Goal: Task Accomplishment & Management: Use online tool/utility

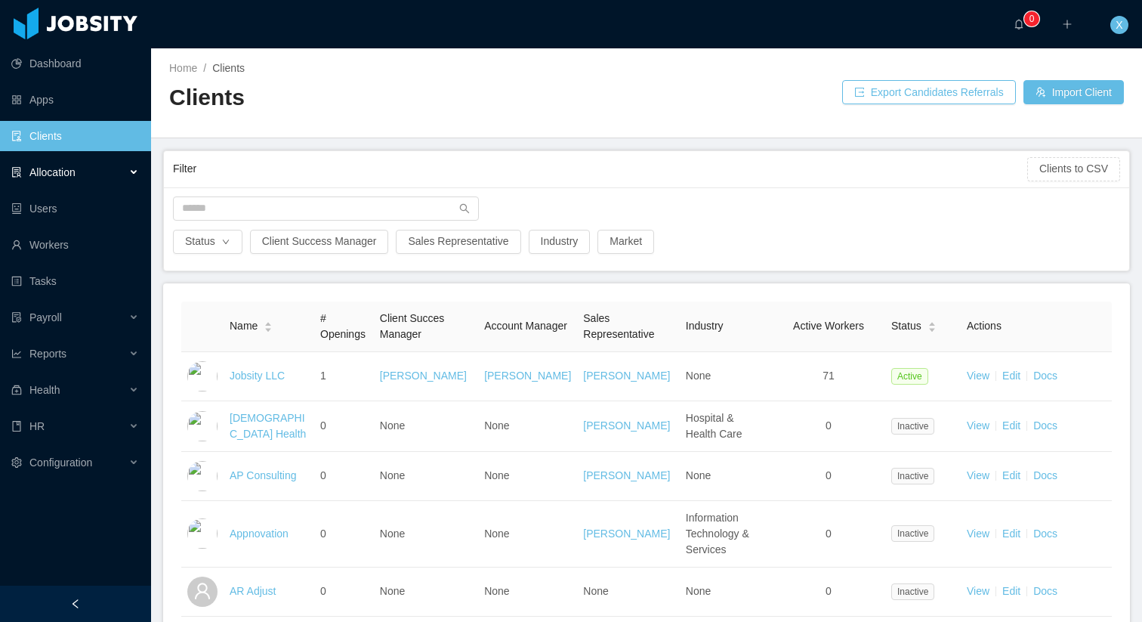
click at [78, 175] on div "Allocation" at bounding box center [75, 172] width 151 height 30
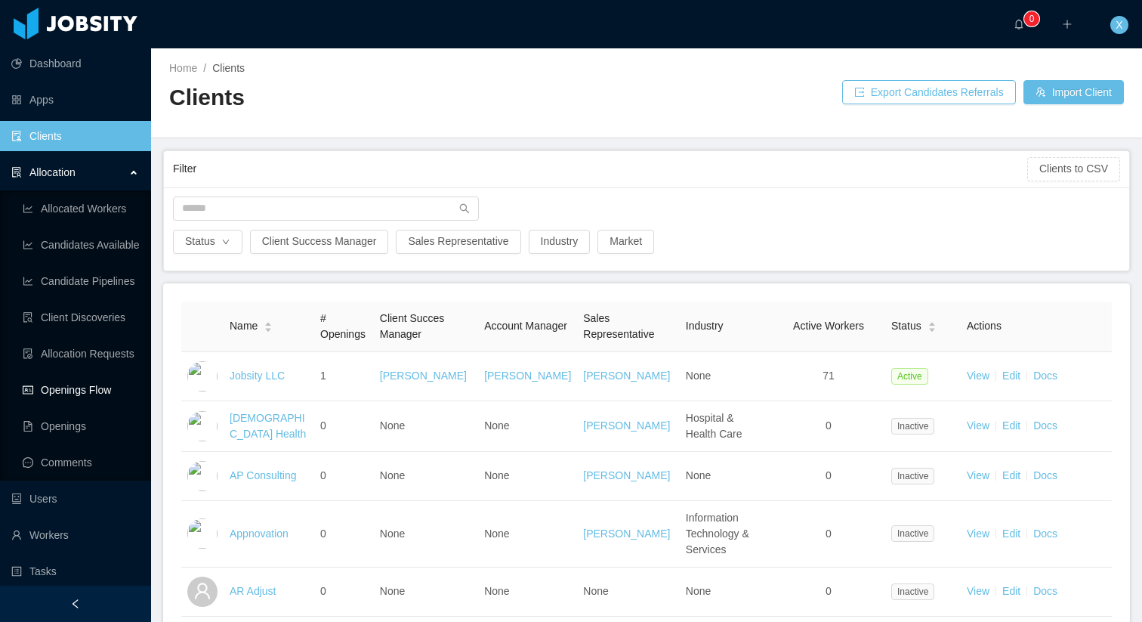
click at [78, 390] on link "Openings Flow" at bounding box center [81, 390] width 116 height 30
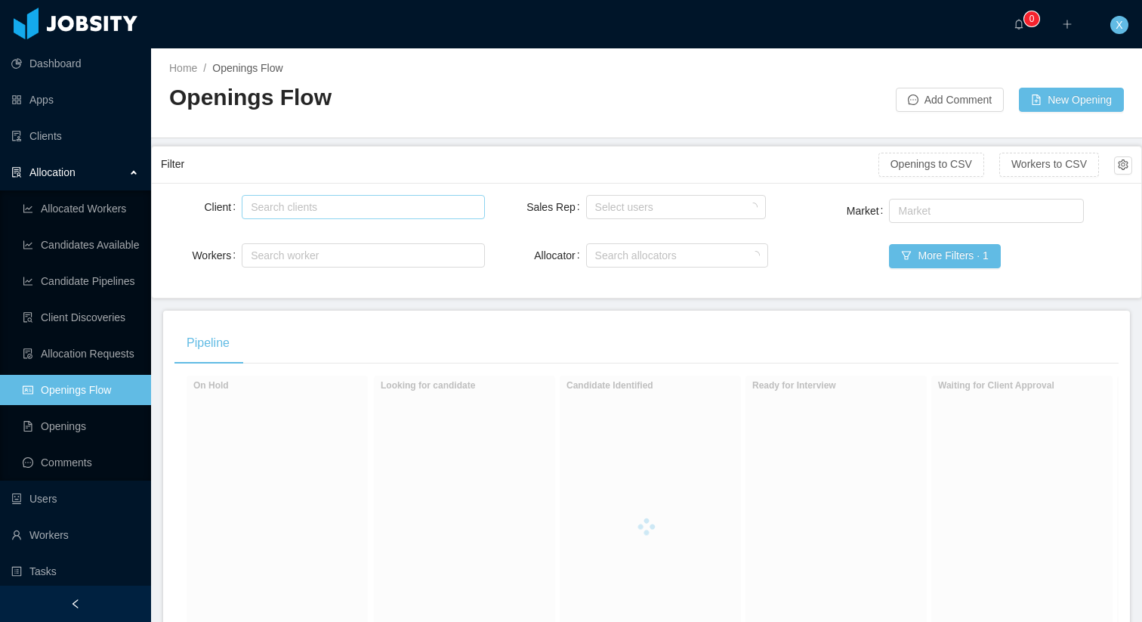
click at [402, 209] on div "Search clients" at bounding box center [360, 206] width 218 height 15
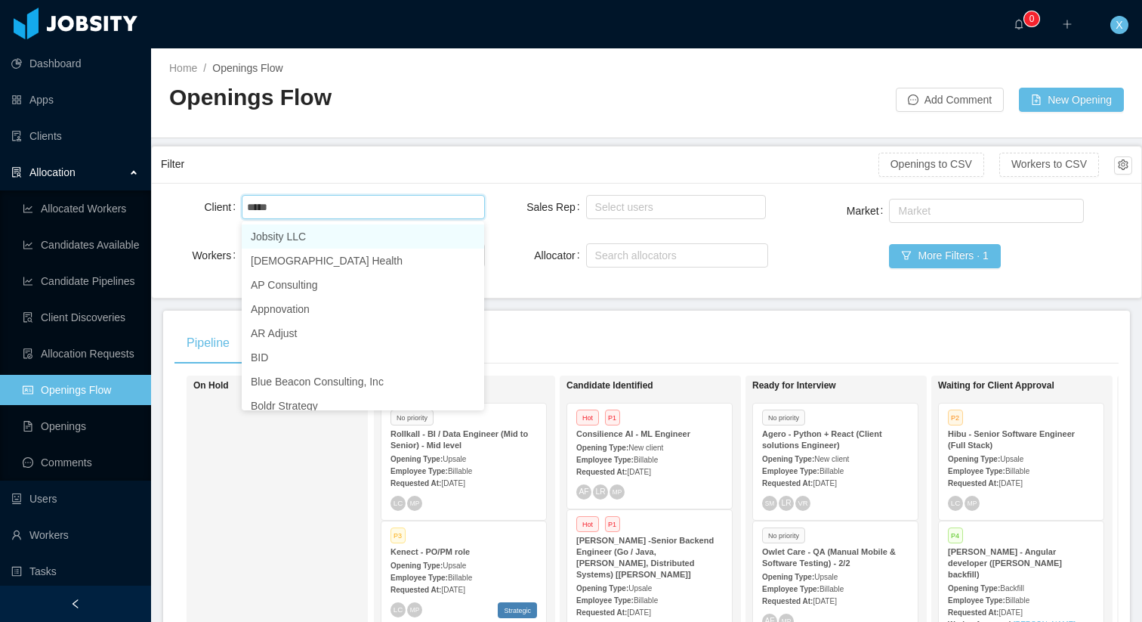
type input "******"
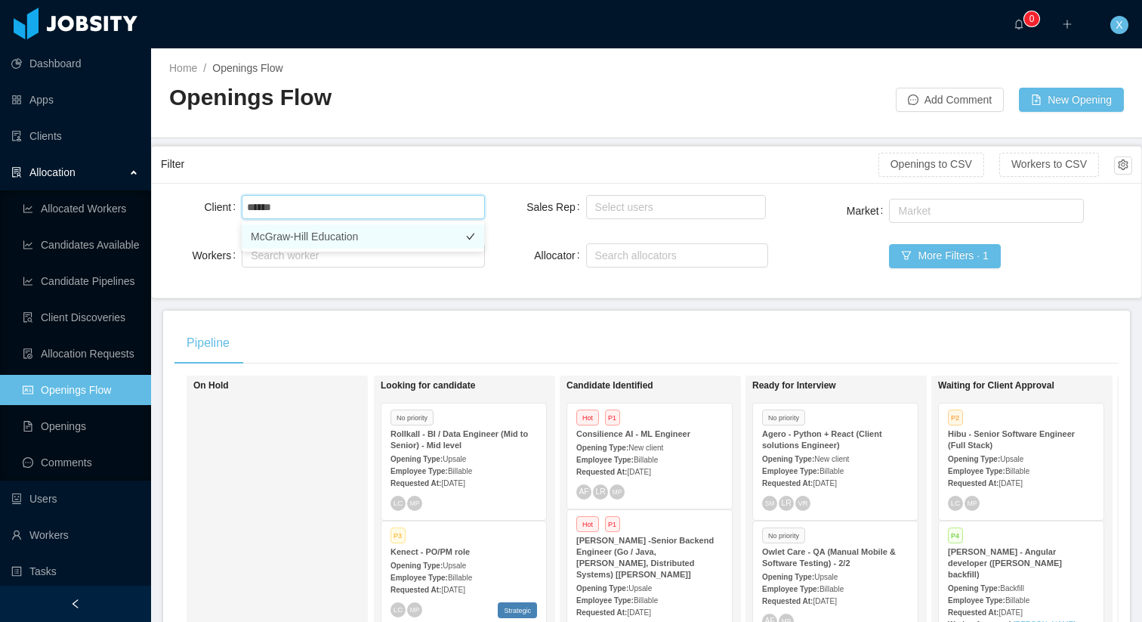
click at [384, 229] on li "McGraw-Hill Education" at bounding box center [363, 236] width 242 height 24
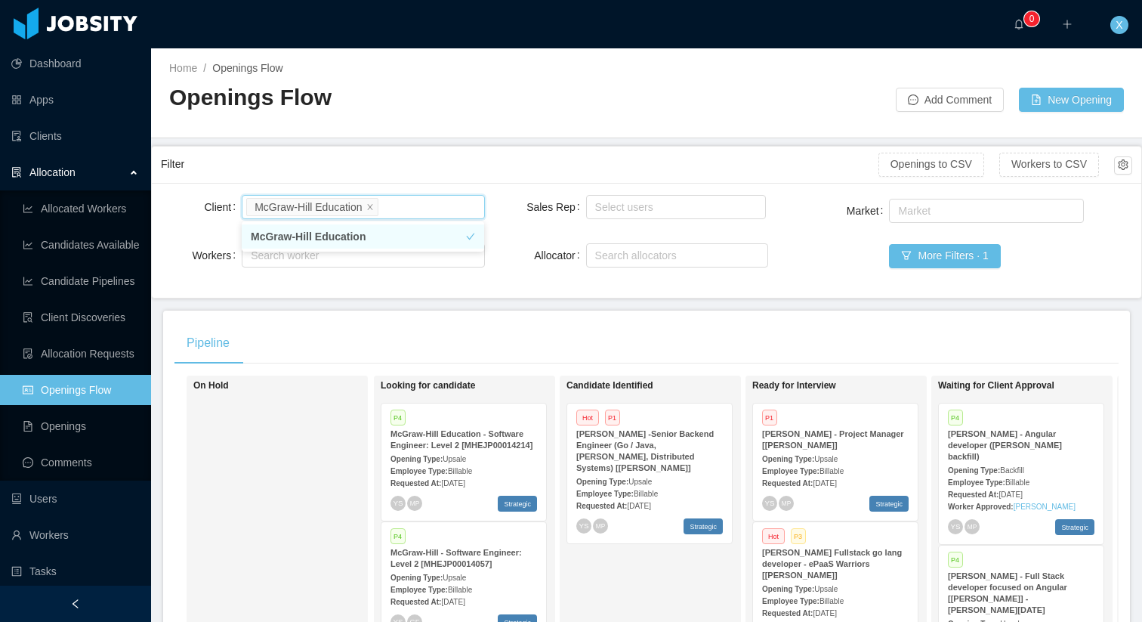
click at [418, 242] on li "McGraw-Hill Education" at bounding box center [363, 236] width 242 height 24
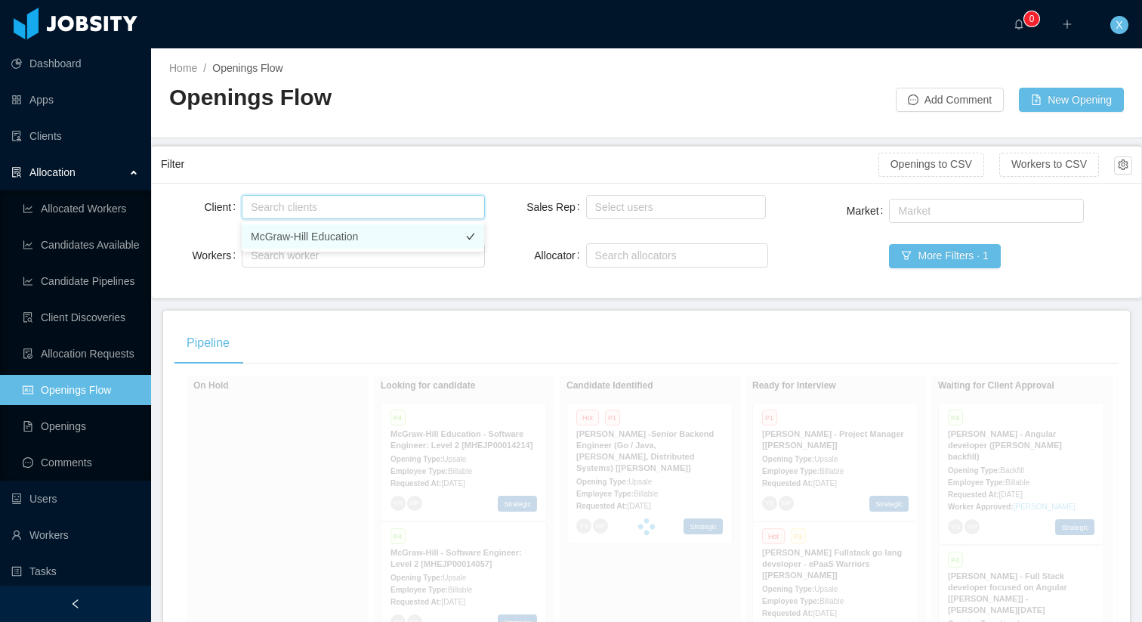
click at [418, 239] on li "McGraw-Hill Education" at bounding box center [363, 236] width 242 height 24
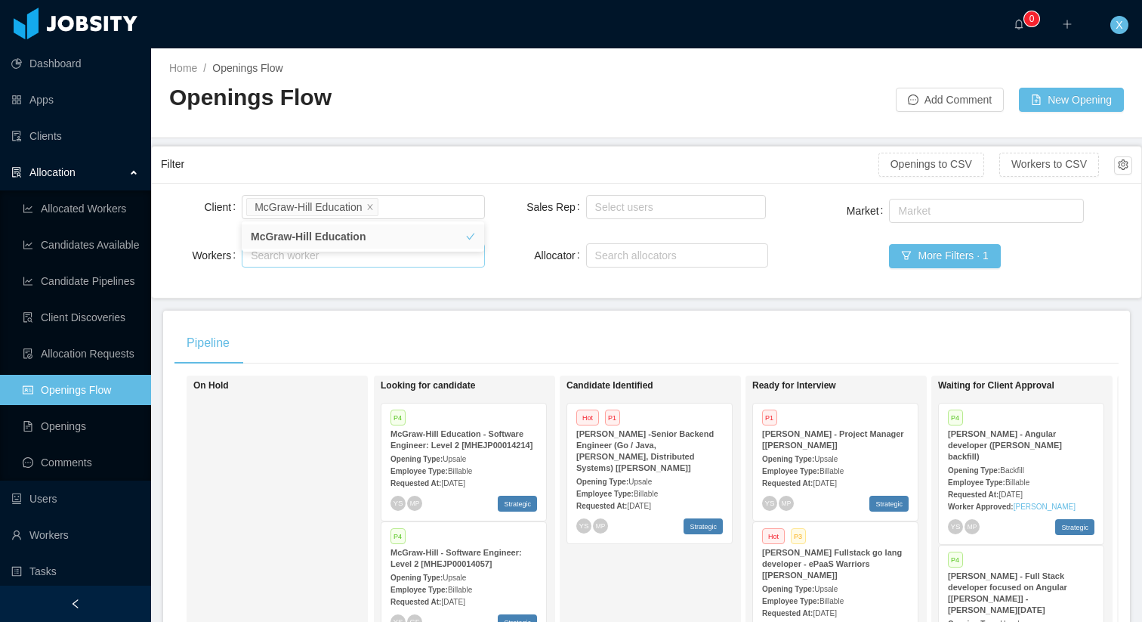
click at [471, 265] on div "Search worker" at bounding box center [363, 255] width 242 height 24
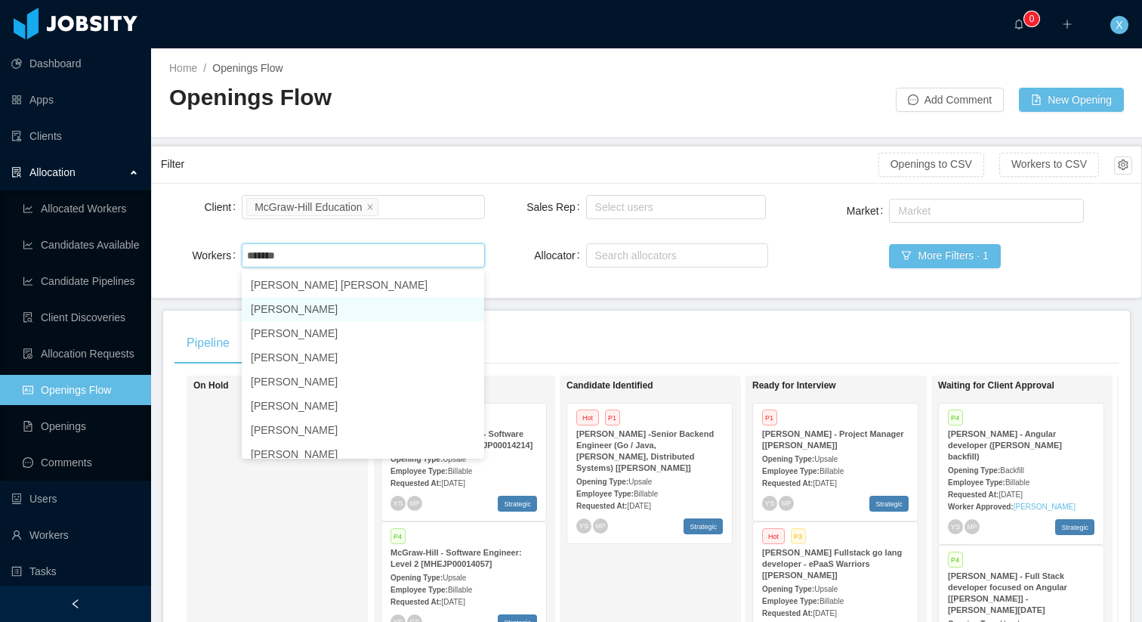
scroll to position [495, 0]
type input "*******"
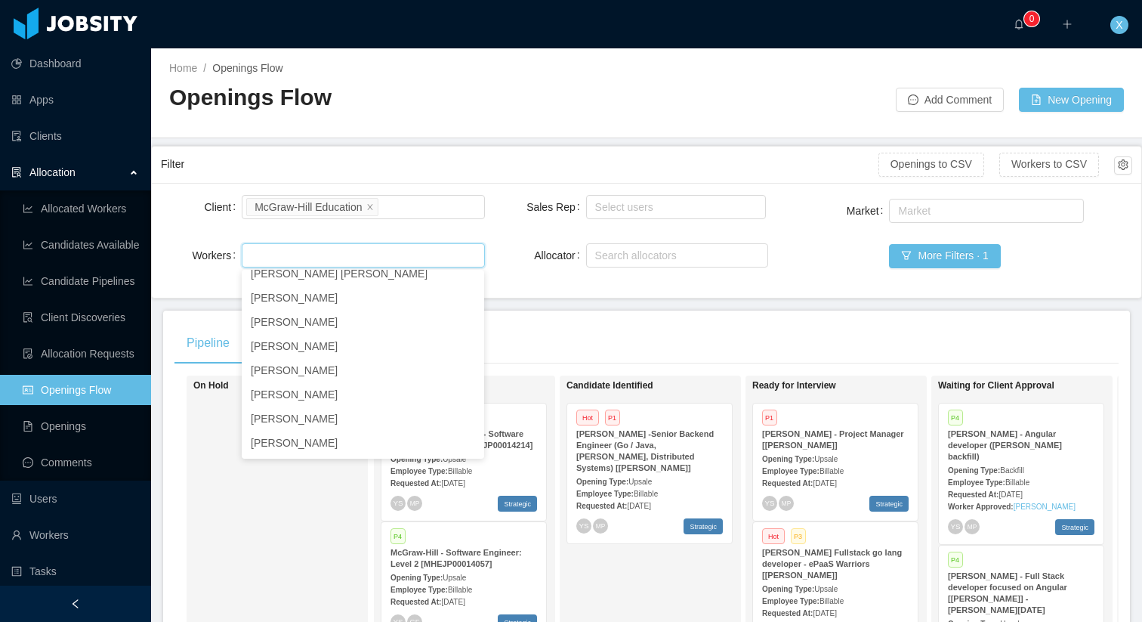
click at [641, 337] on div "Pipeline" at bounding box center [646, 343] width 944 height 42
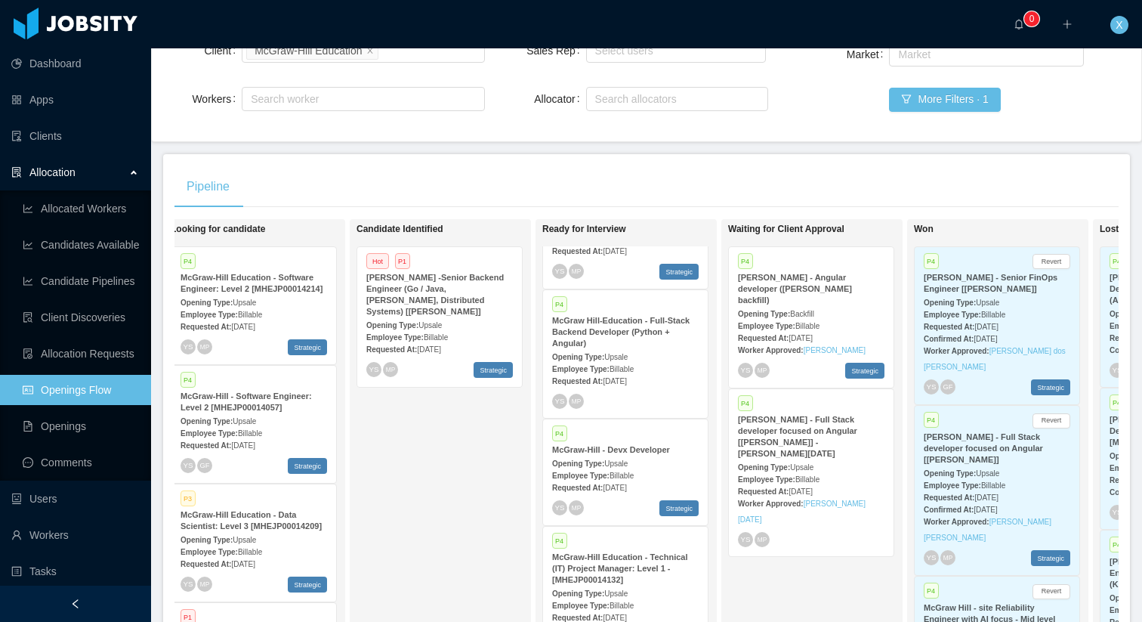
scroll to position [355, 0]
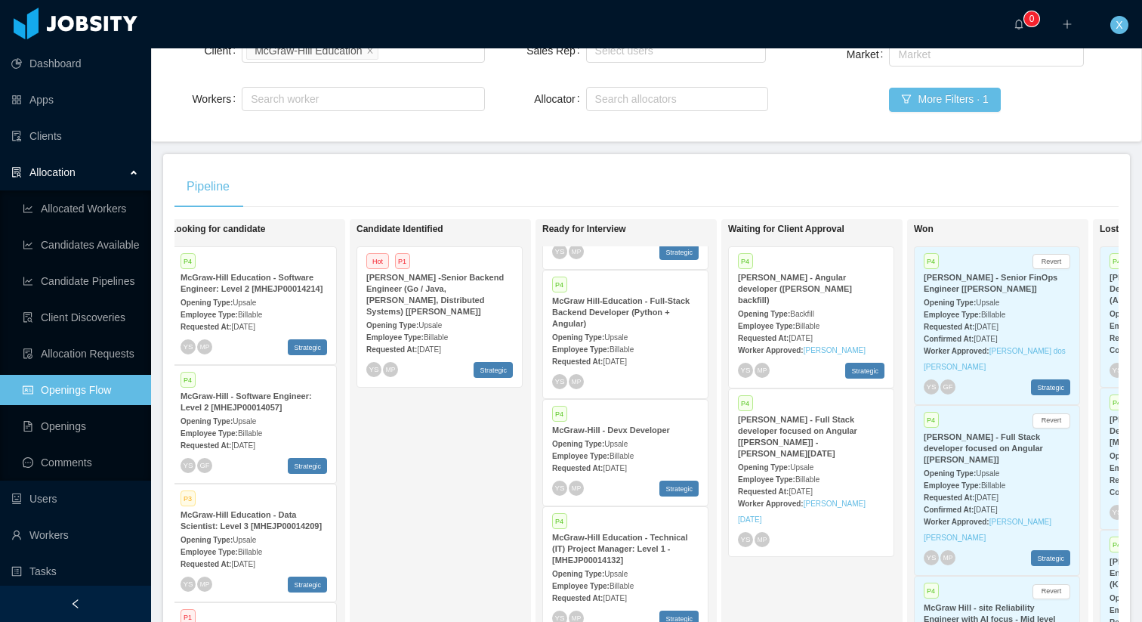
click at [628, 443] on span "Upsale" at bounding box center [615, 444] width 23 height 8
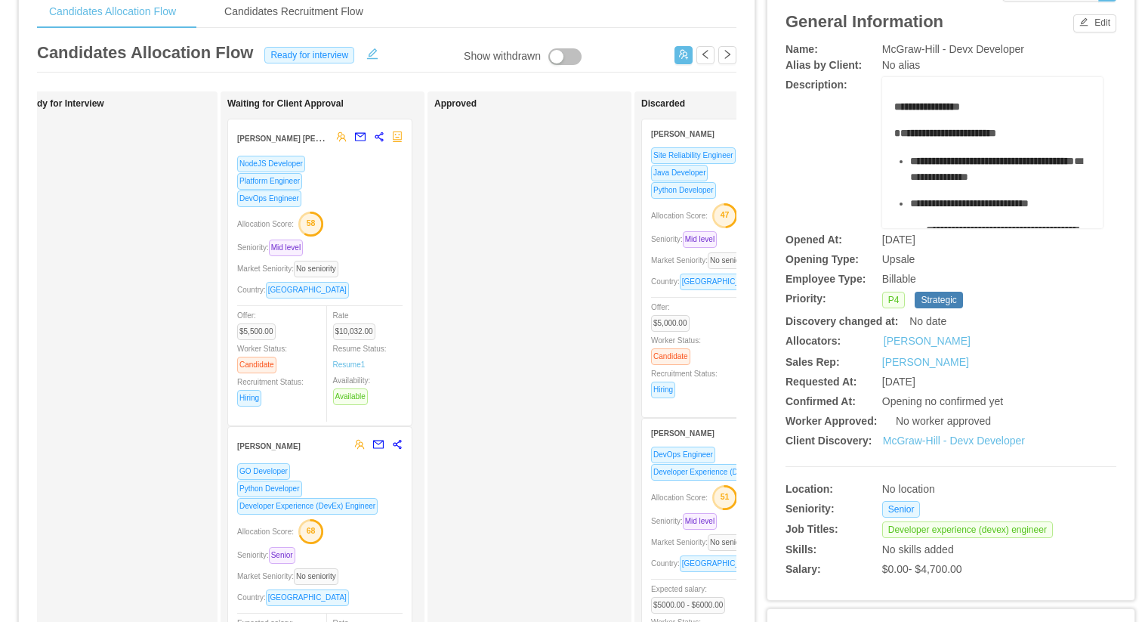
scroll to position [79, 0]
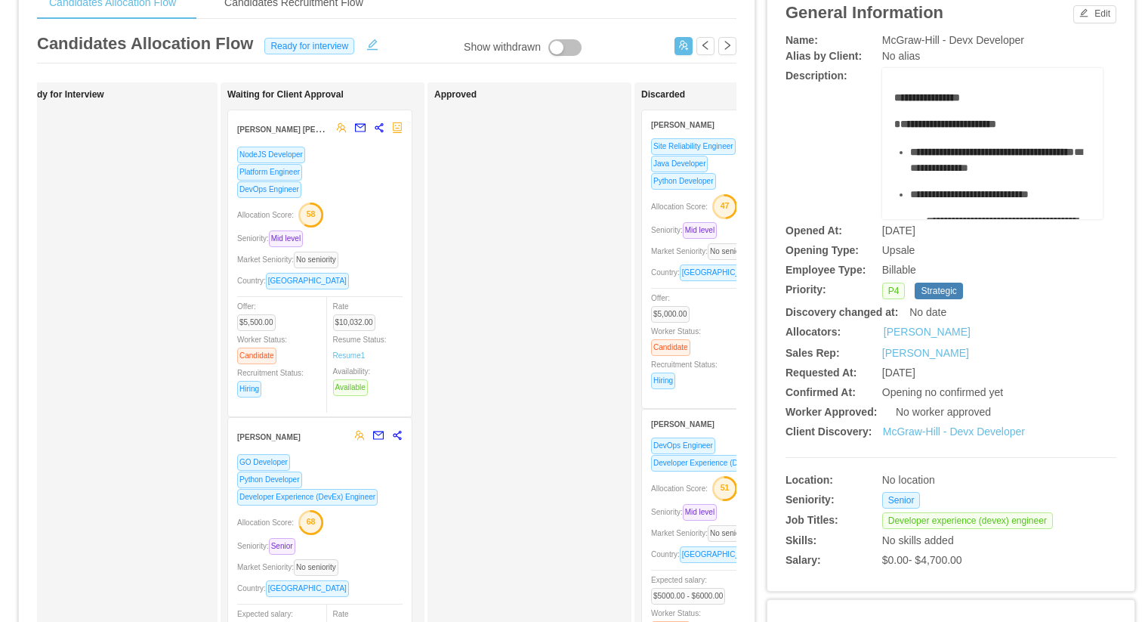
click at [372, 220] on div "Allocation Score: 58" at bounding box center [319, 214] width 165 height 24
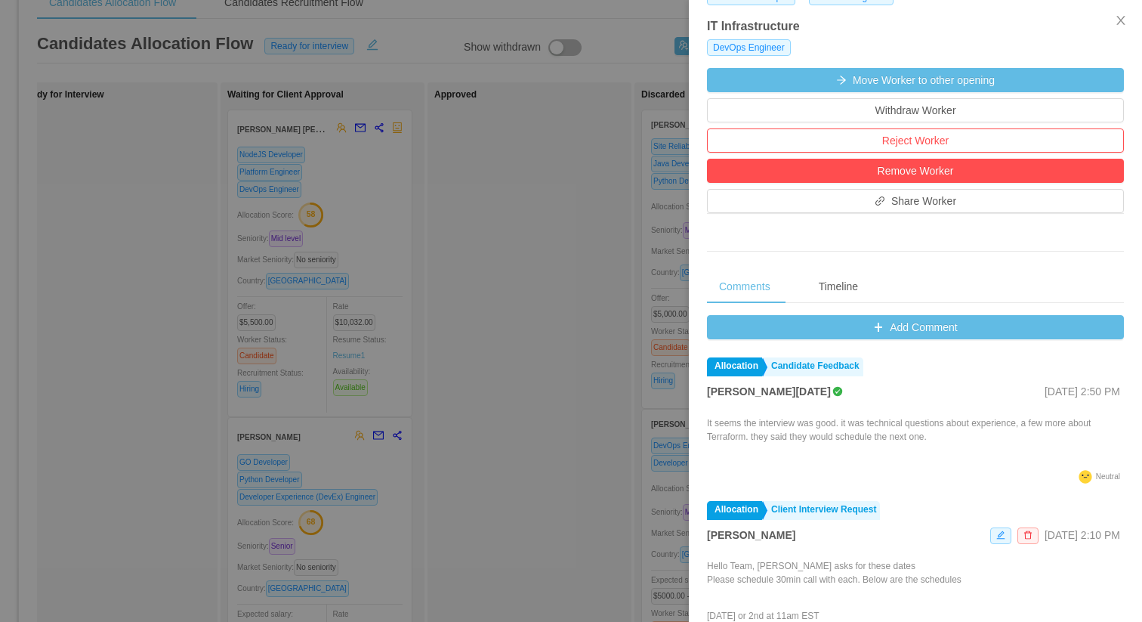
scroll to position [442, 0]
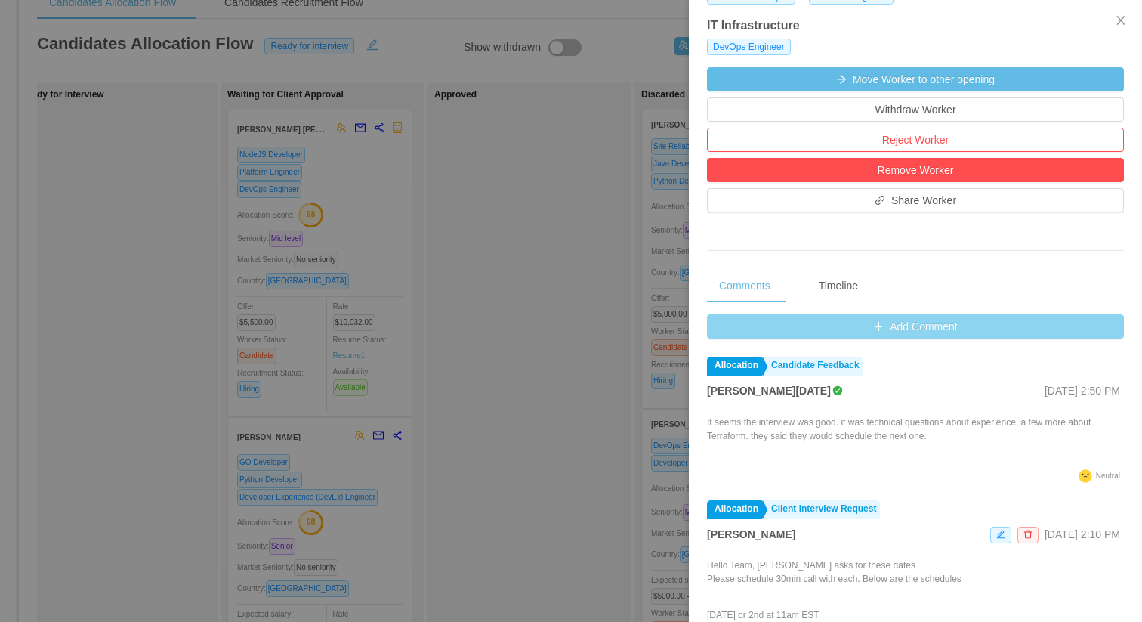
click at [903, 323] on button "Add Comment" at bounding box center [915, 326] width 417 height 24
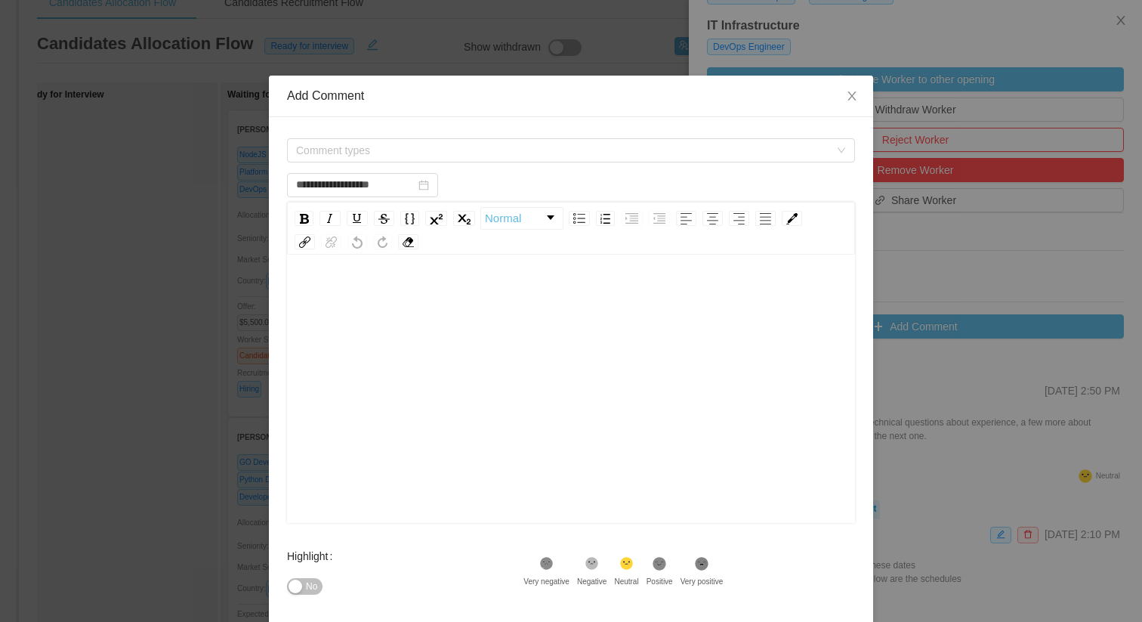
drag, startPoint x: 687, startPoint y: 96, endPoint x: 823, endPoint y: 96, distance: 135.9
click at [823, 96] on div "Add Comment" at bounding box center [571, 96] width 568 height 17
click at [433, 154] on span "Comment types" at bounding box center [562, 150] width 533 height 15
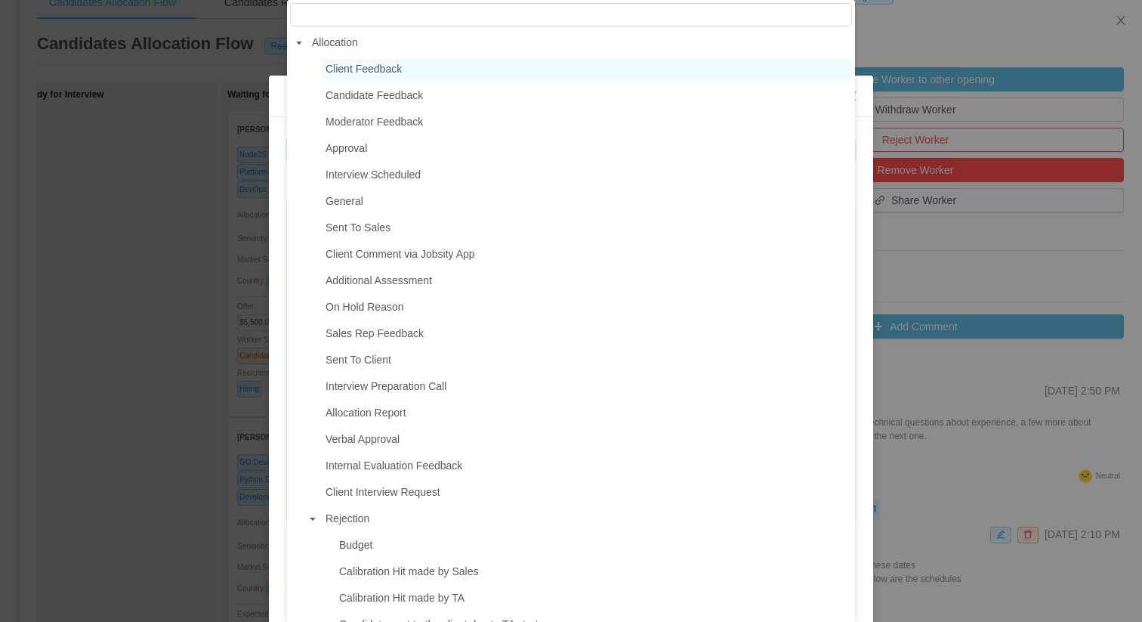
click at [408, 69] on span "Client Feedback" at bounding box center [587, 69] width 530 height 20
type input "**********"
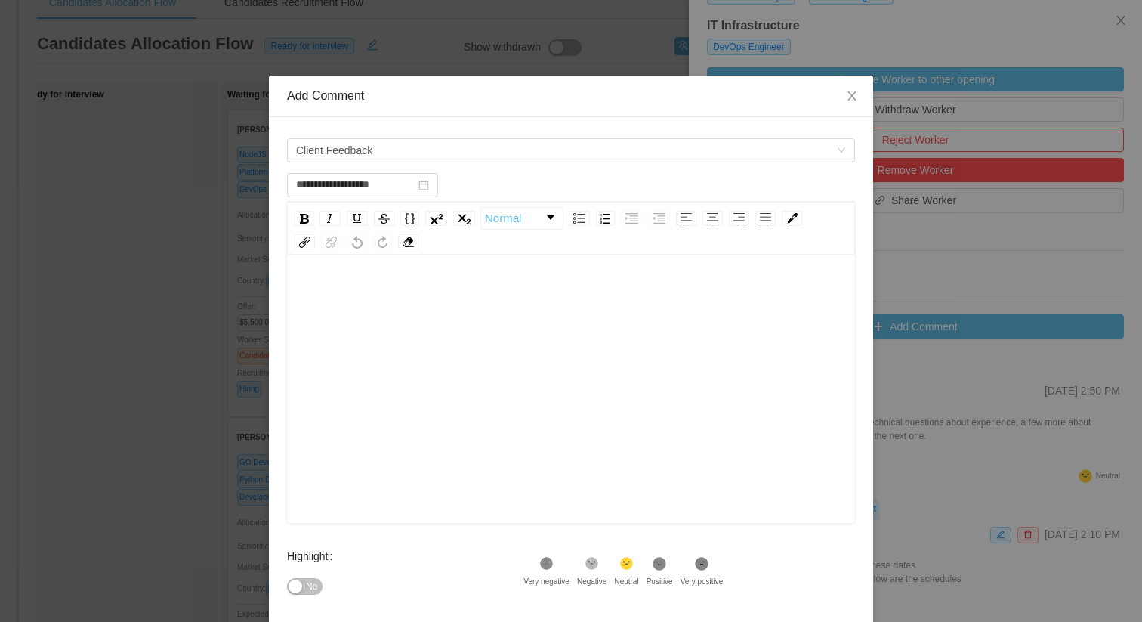
drag, startPoint x: 545, startPoint y: 93, endPoint x: 693, endPoint y: 91, distance: 147.3
click at [693, 91] on div "Add Comment" at bounding box center [571, 96] width 568 height 17
drag, startPoint x: 678, startPoint y: 84, endPoint x: 801, endPoint y: 82, distance: 122.4
click at [801, 82] on div "Add Comment" at bounding box center [571, 97] width 604 height 42
click at [441, 295] on div "rdw-editor" at bounding box center [571, 295] width 545 height 30
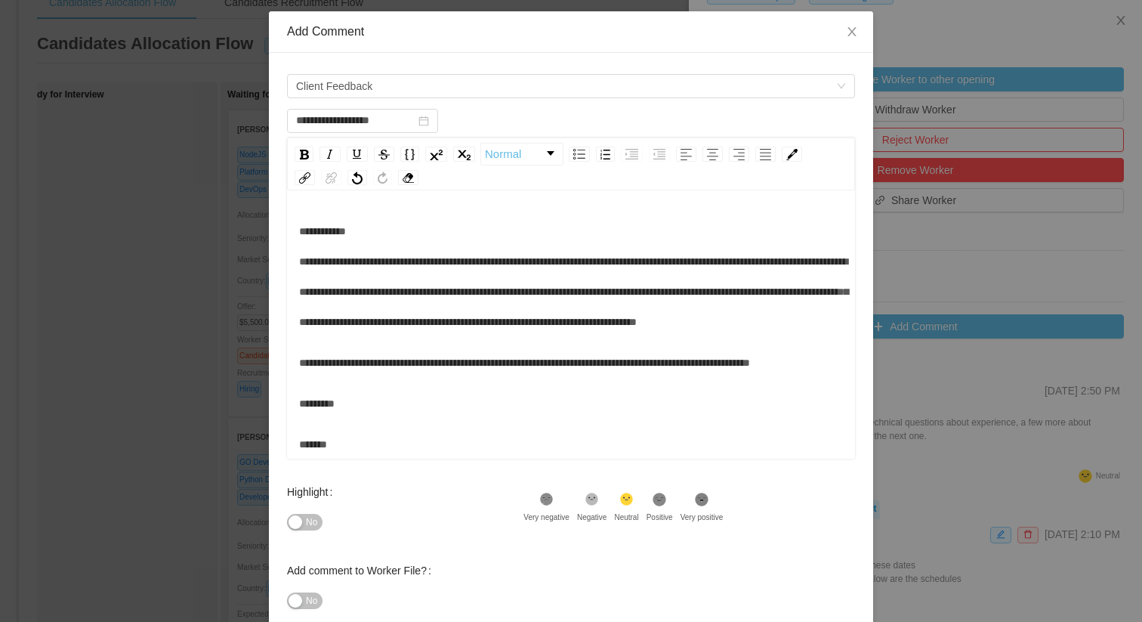
scroll to position [153, 0]
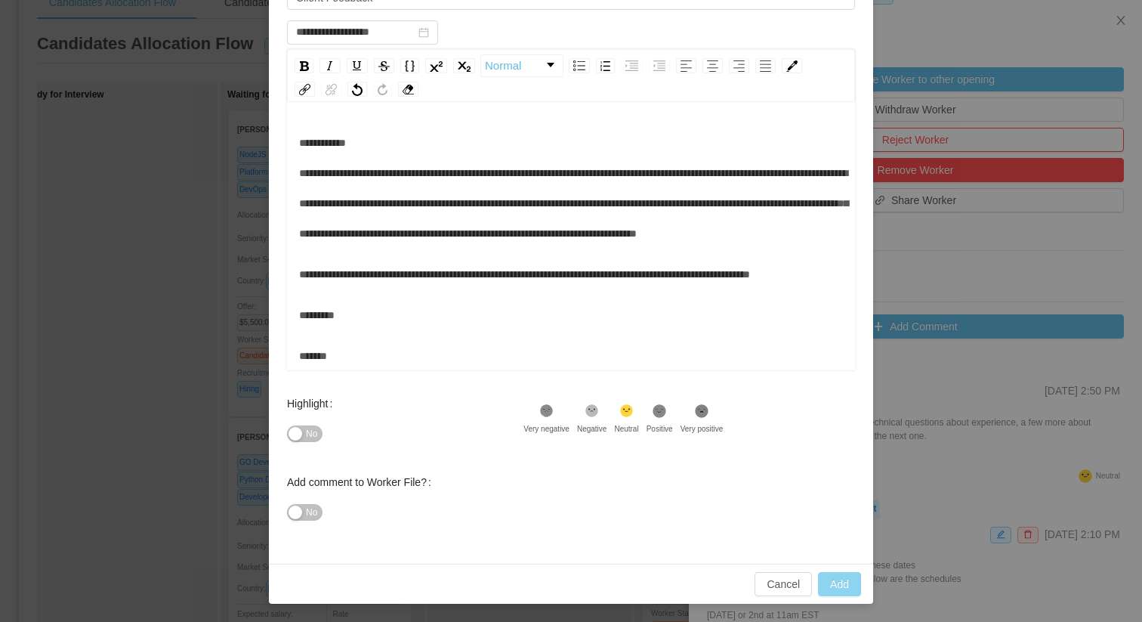
type input "**********"
click at [849, 588] on button "Add" at bounding box center [839, 584] width 43 height 24
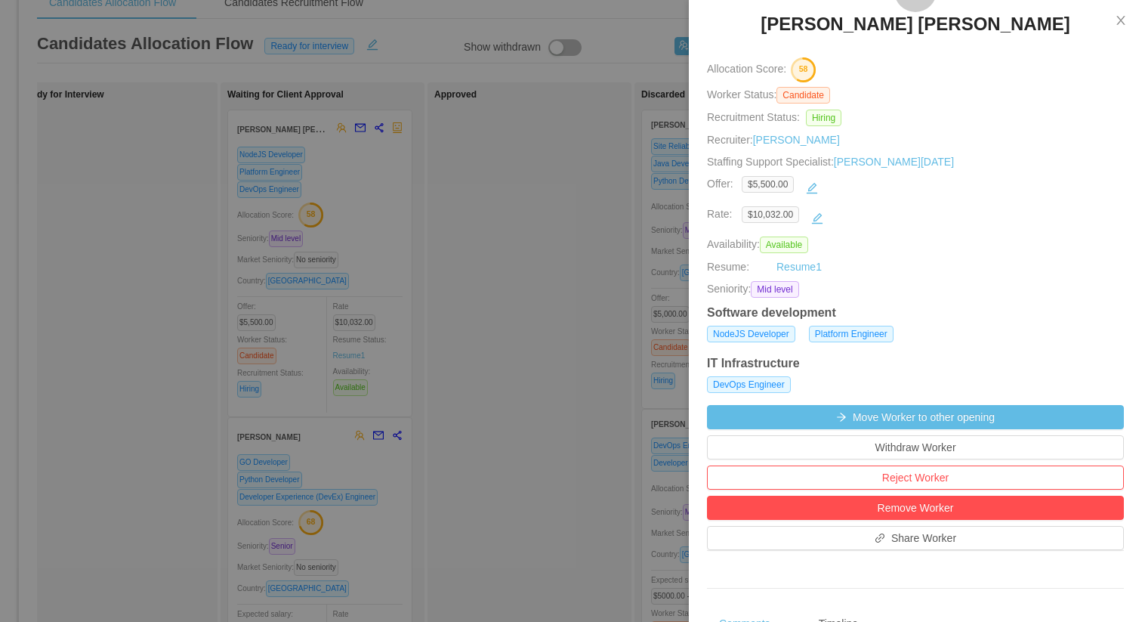
scroll to position [48, 0]
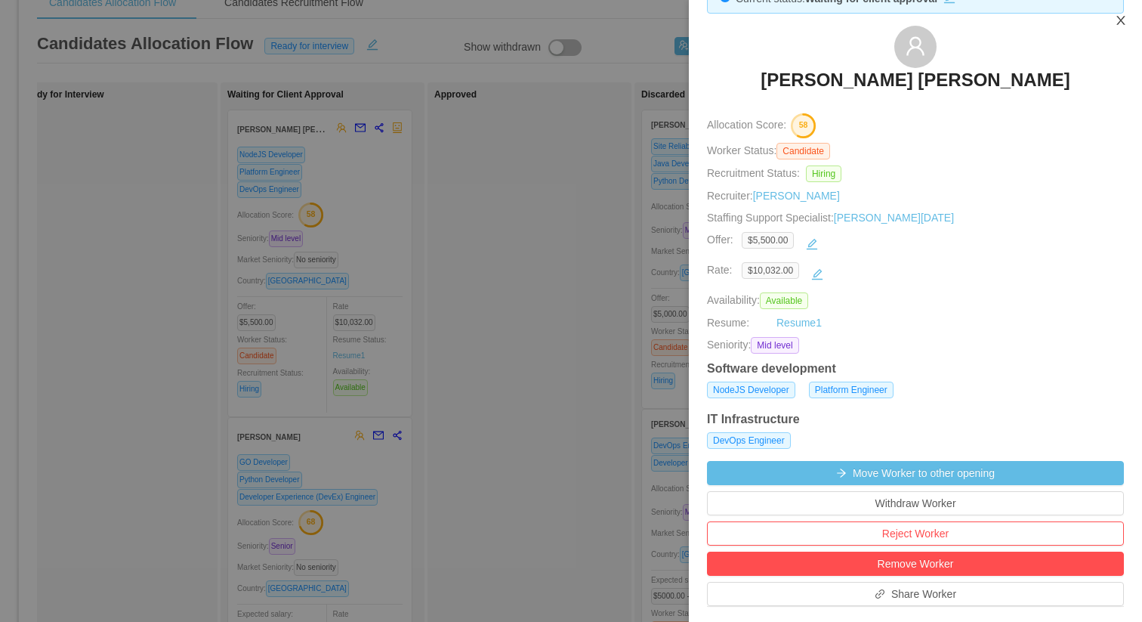
click at [1121, 22] on icon "icon: close" at bounding box center [1120, 20] width 8 height 9
click at [1121, 22] on div "**********" at bounding box center [950, 279] width 367 height 623
